Goal: Task Accomplishment & Management: Manage account settings

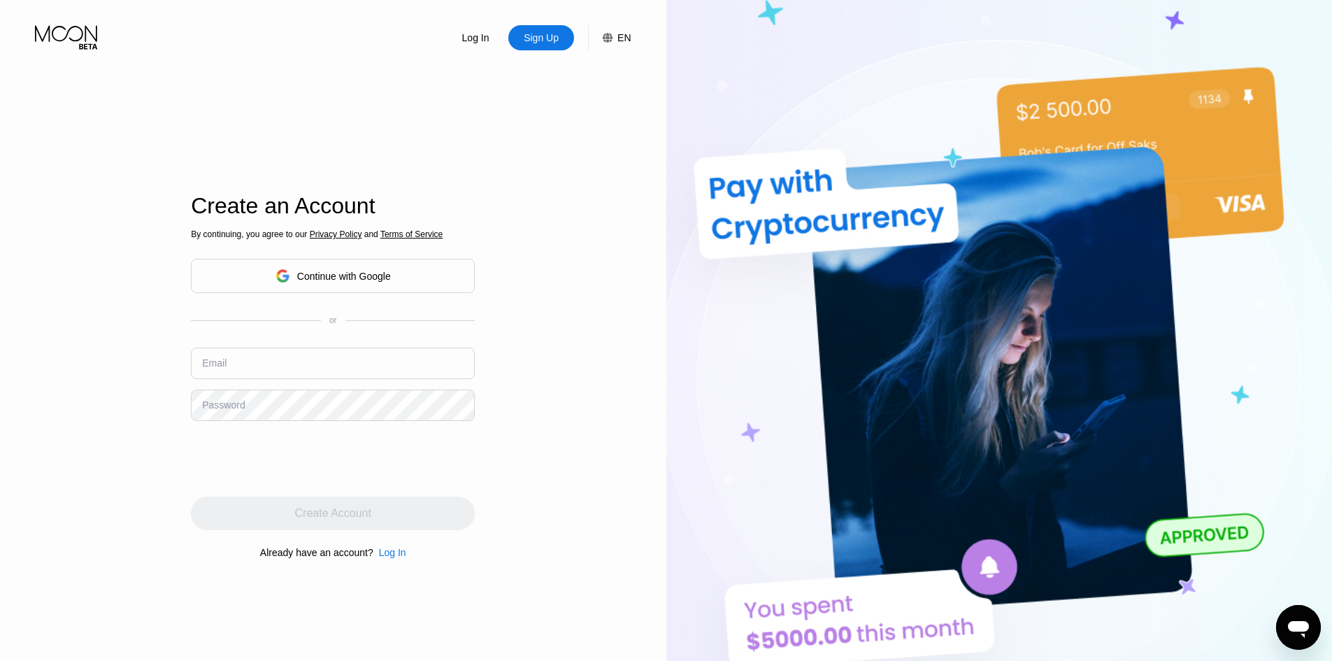
click at [440, 286] on div "Continue with Google" at bounding box center [333, 276] width 284 height 34
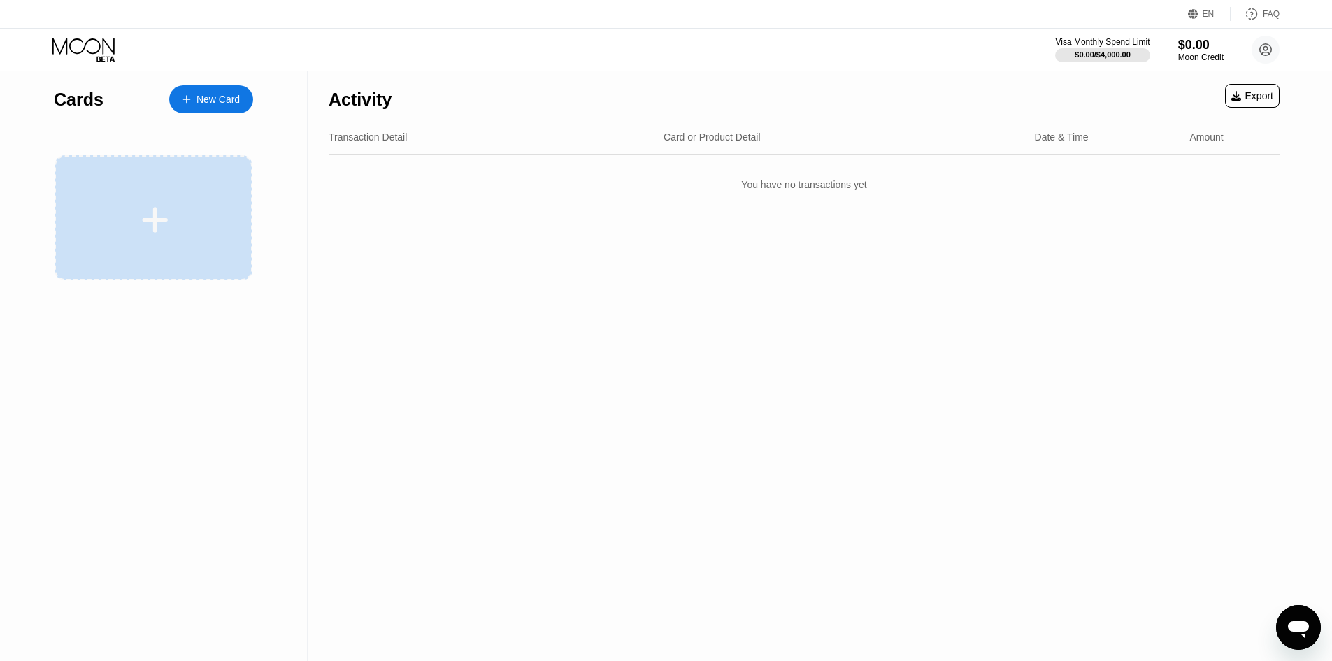
click at [134, 210] on div at bounding box center [155, 219] width 173 height 31
